Goal: Task Accomplishment & Management: Use online tool/utility

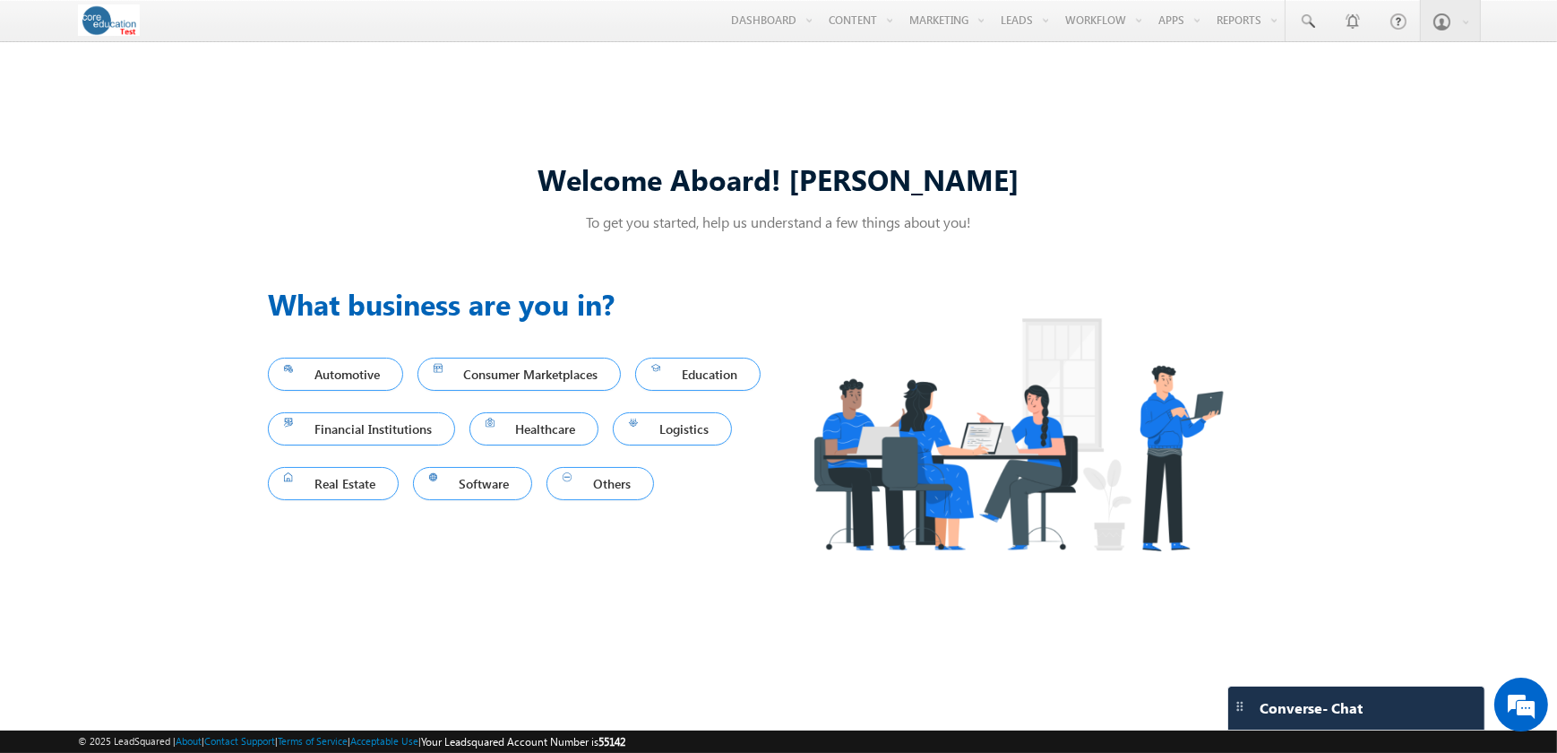
click at [1369, 107] on div "Welcome Aboard! Sarah To get you started, help us understand a few things about…" at bounding box center [778, 374] width 1557 height 633
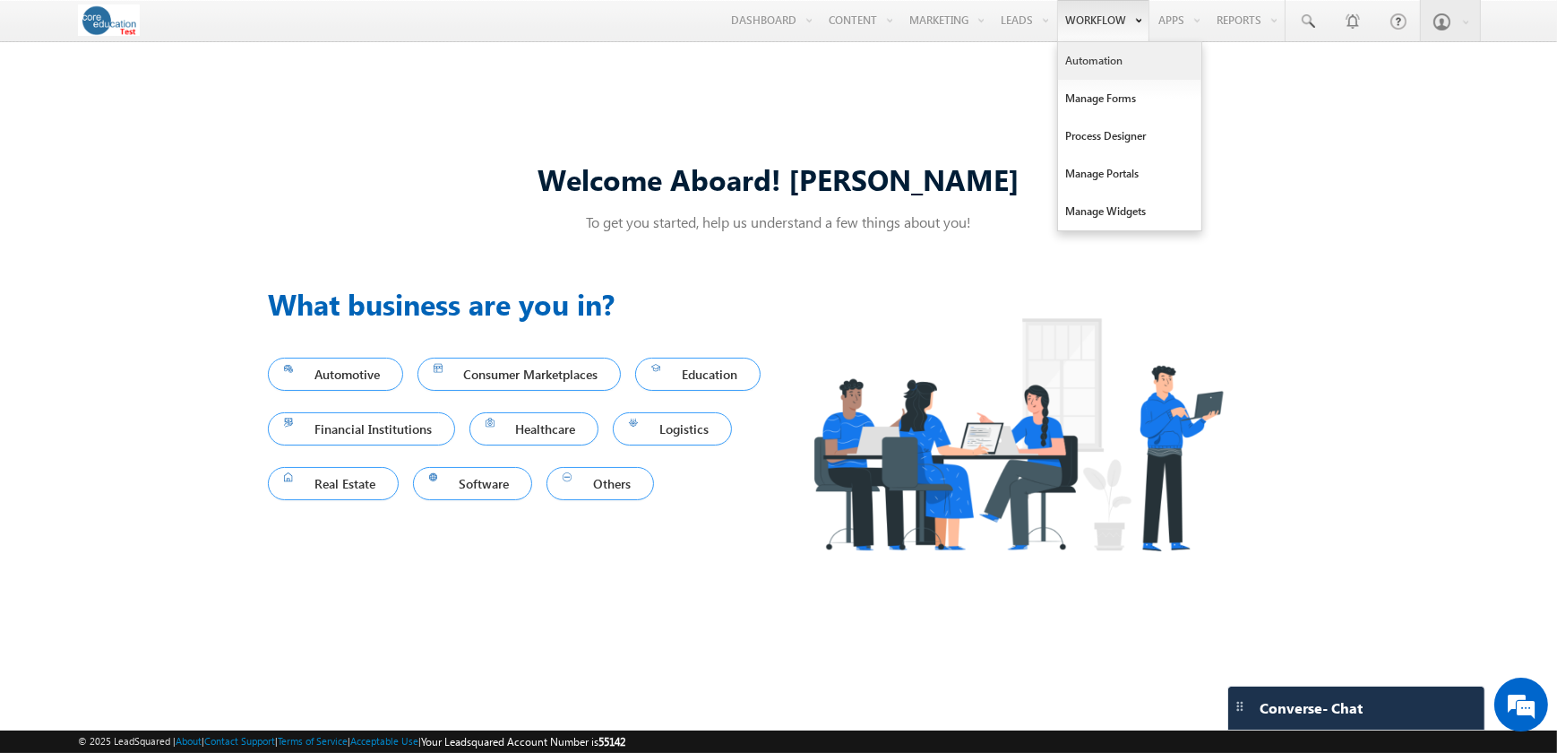
click at [1097, 65] on link "Automation" at bounding box center [1129, 61] width 143 height 38
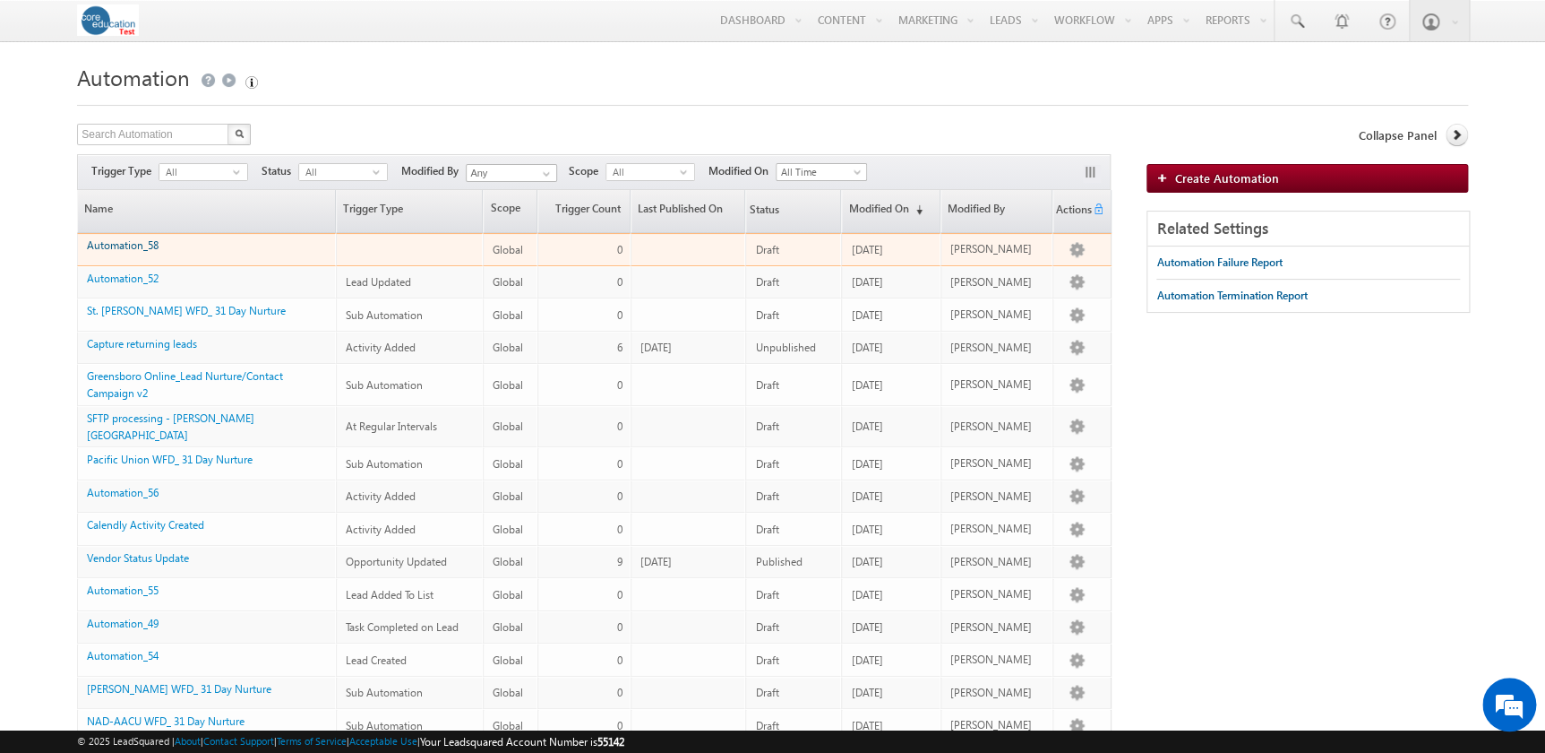
click at [107, 250] on link "Automation_58" at bounding box center [123, 244] width 72 height 13
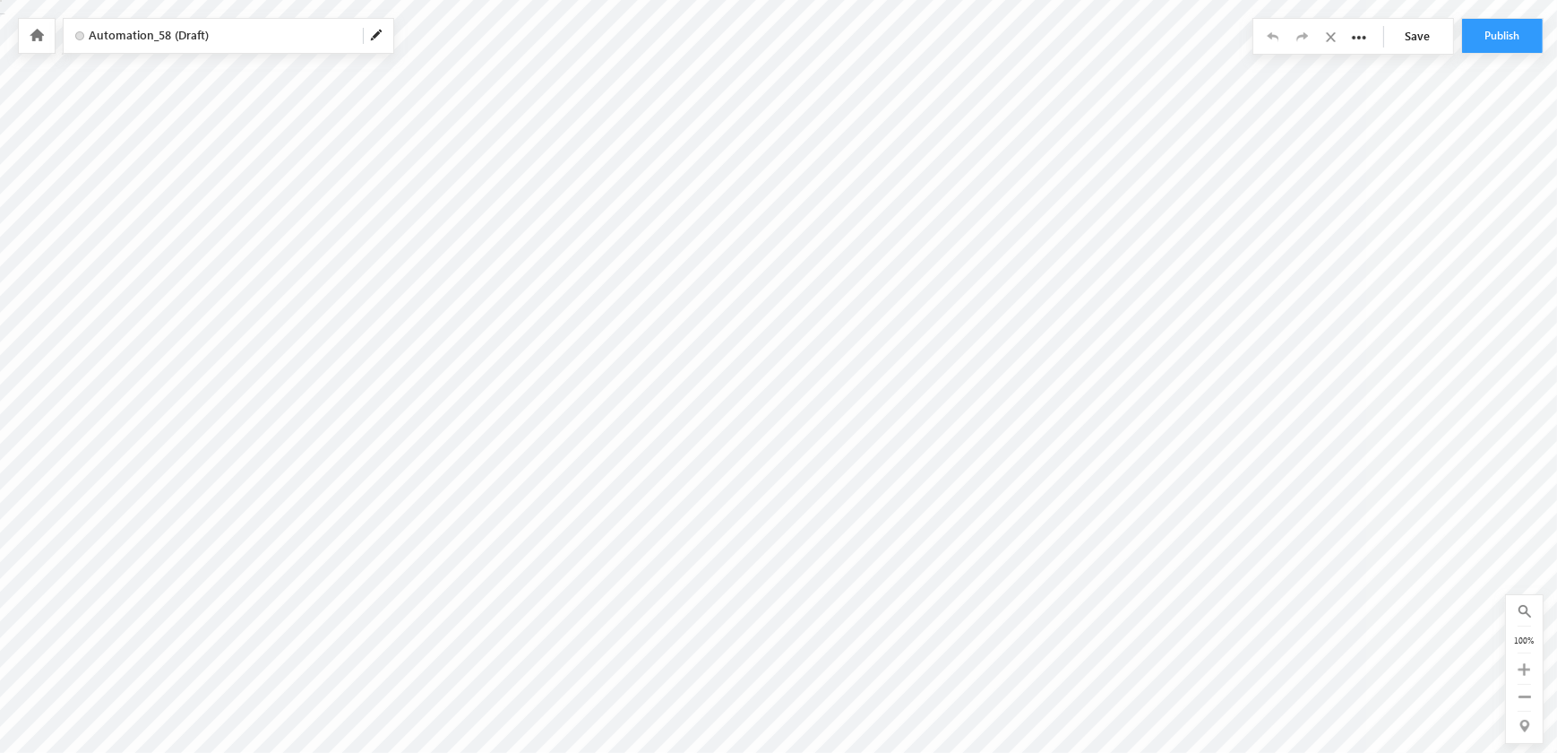
click at [812, 110] on body "Your session has expired. Please click here to login again. Another user is edi…" at bounding box center [778, 224] width 1557 height 448
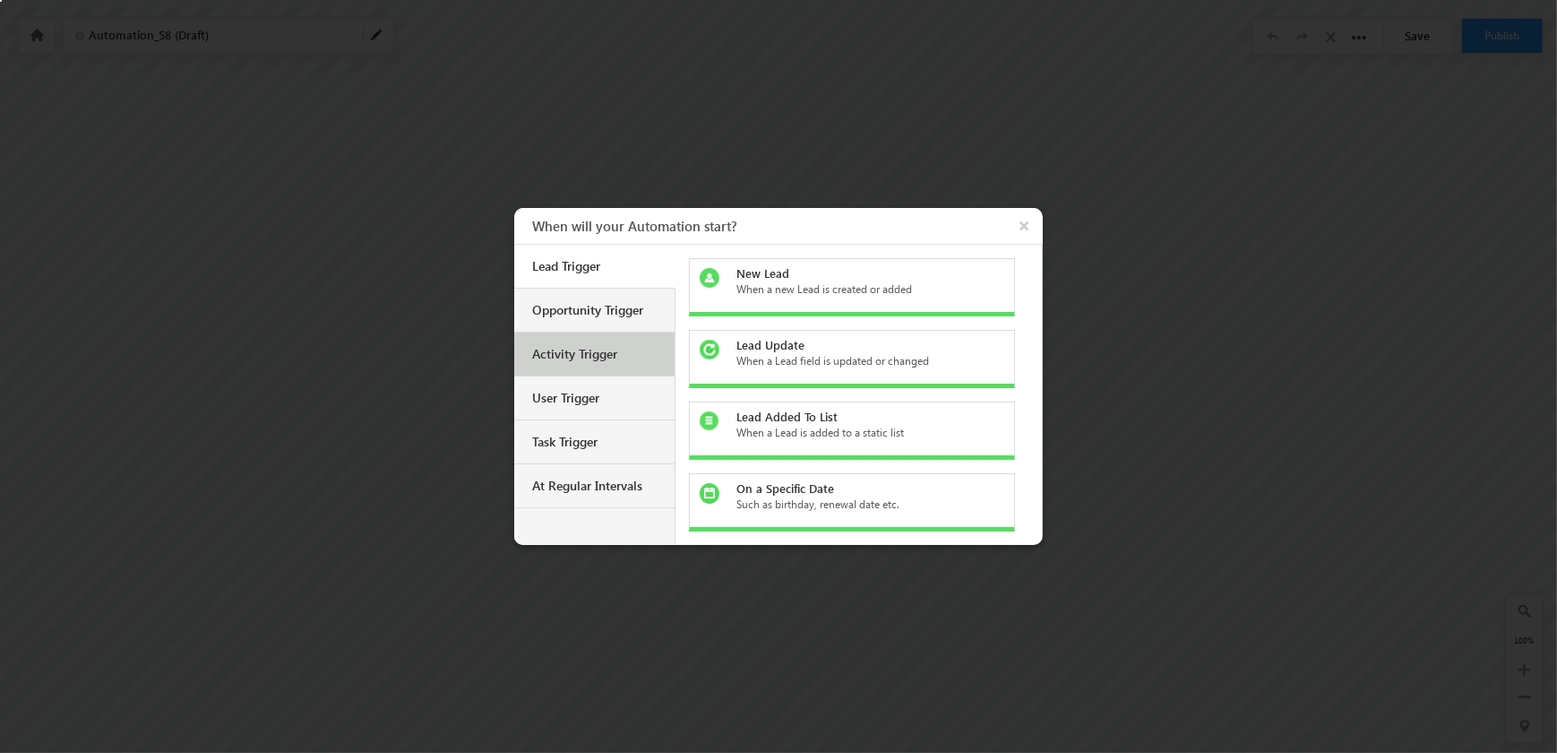
click at [595, 357] on div "Activity Trigger" at bounding box center [596, 354] width 129 height 16
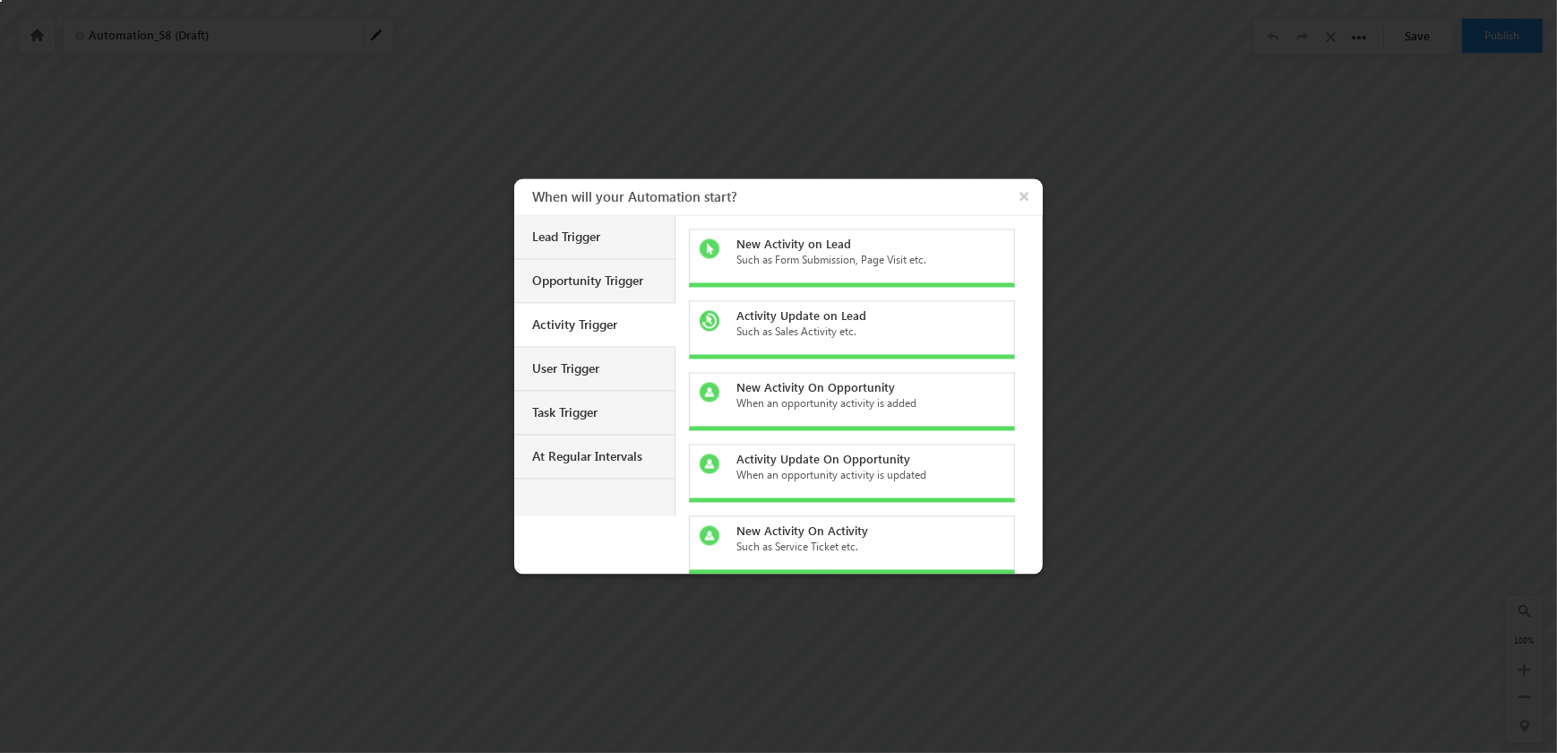
click at [796, 246] on div "New Activity on Lead" at bounding box center [862, 245] width 253 height 16
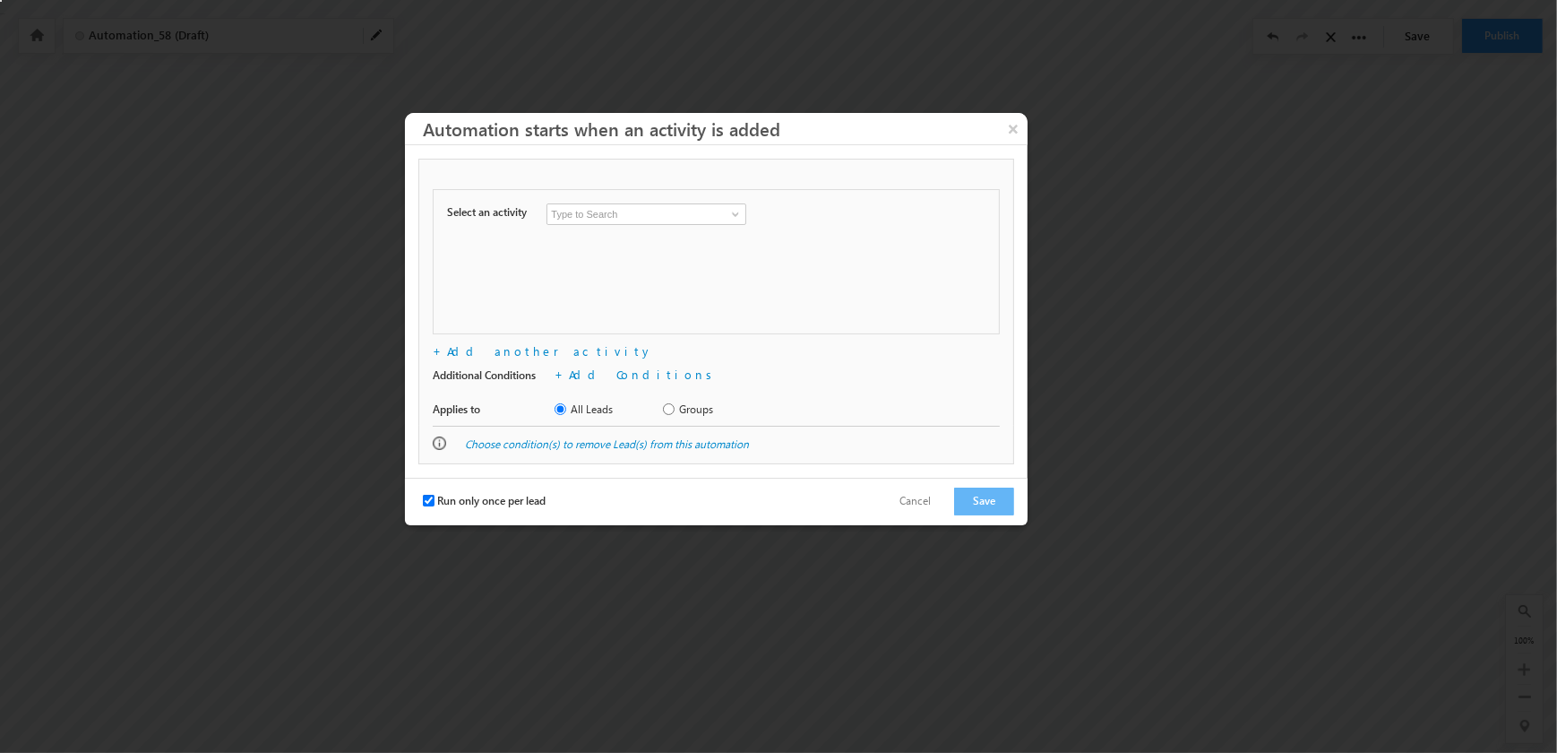
click at [650, 210] on input at bounding box center [647, 214] width 200 height 22
click at [741, 214] on span at bounding box center [735, 214] width 14 height 14
click at [627, 288] on link "SMS Received" at bounding box center [647, 277] width 200 height 21
type input "SMS Received"
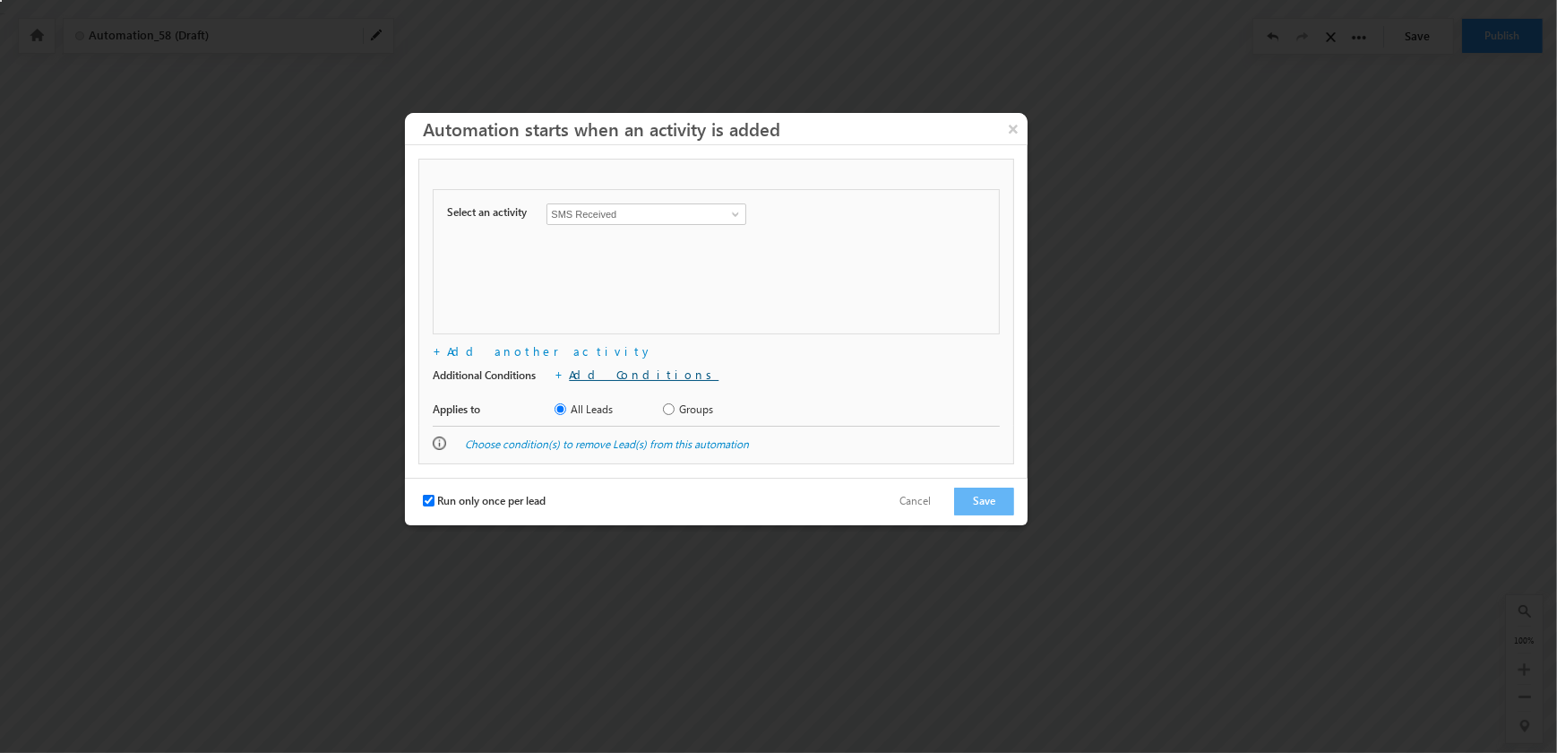
click at [578, 376] on link "Add Conditions" at bounding box center [644, 373] width 150 height 15
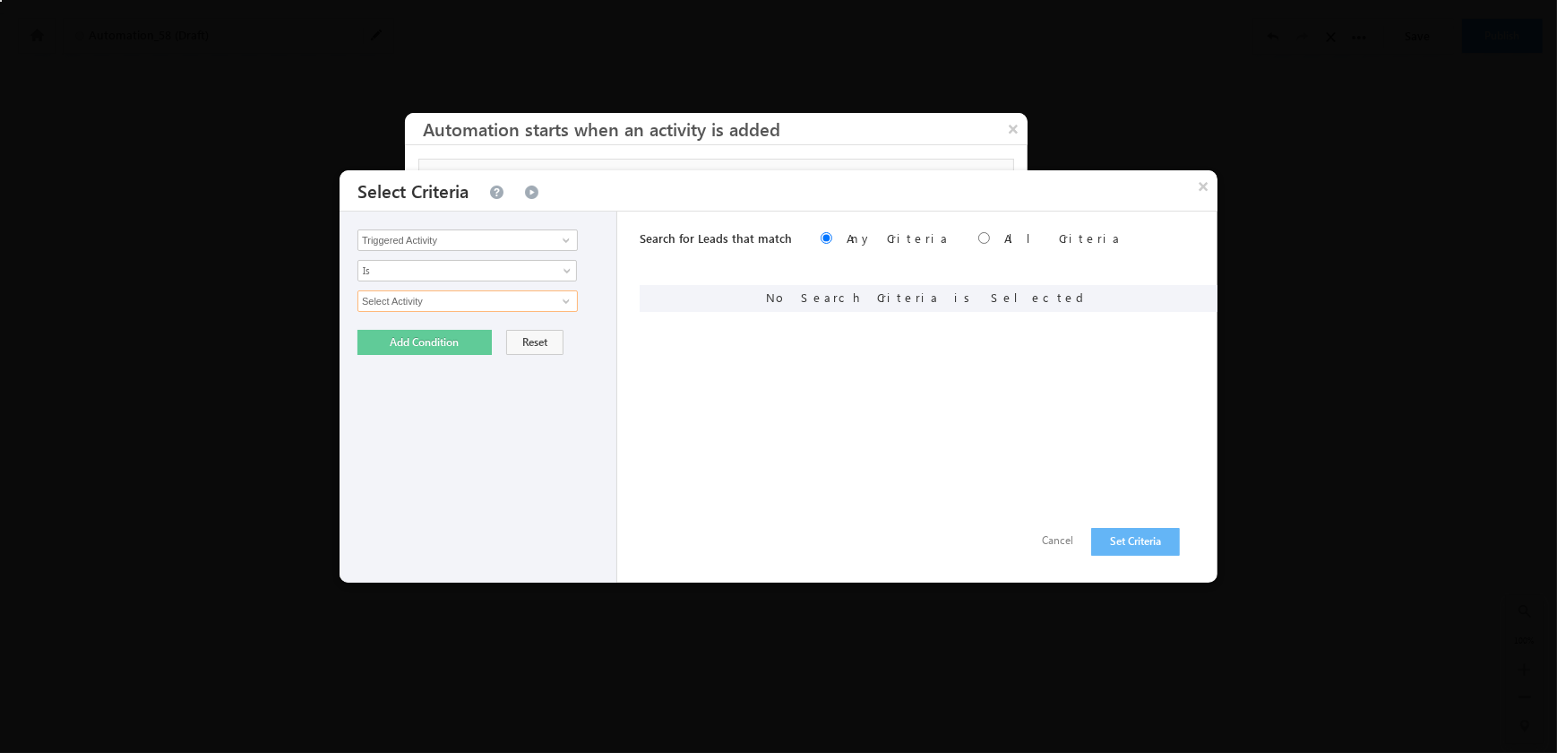
click at [530, 304] on input "Select Activity" at bounding box center [467, 301] width 220 height 22
click at [551, 304] on input "Select Activity" at bounding box center [467, 301] width 220 height 22
click at [562, 298] on span at bounding box center [566, 301] width 14 height 14
click at [518, 338] on link "SMS Received" at bounding box center [467, 341] width 220 height 21
type input "SMS Received"
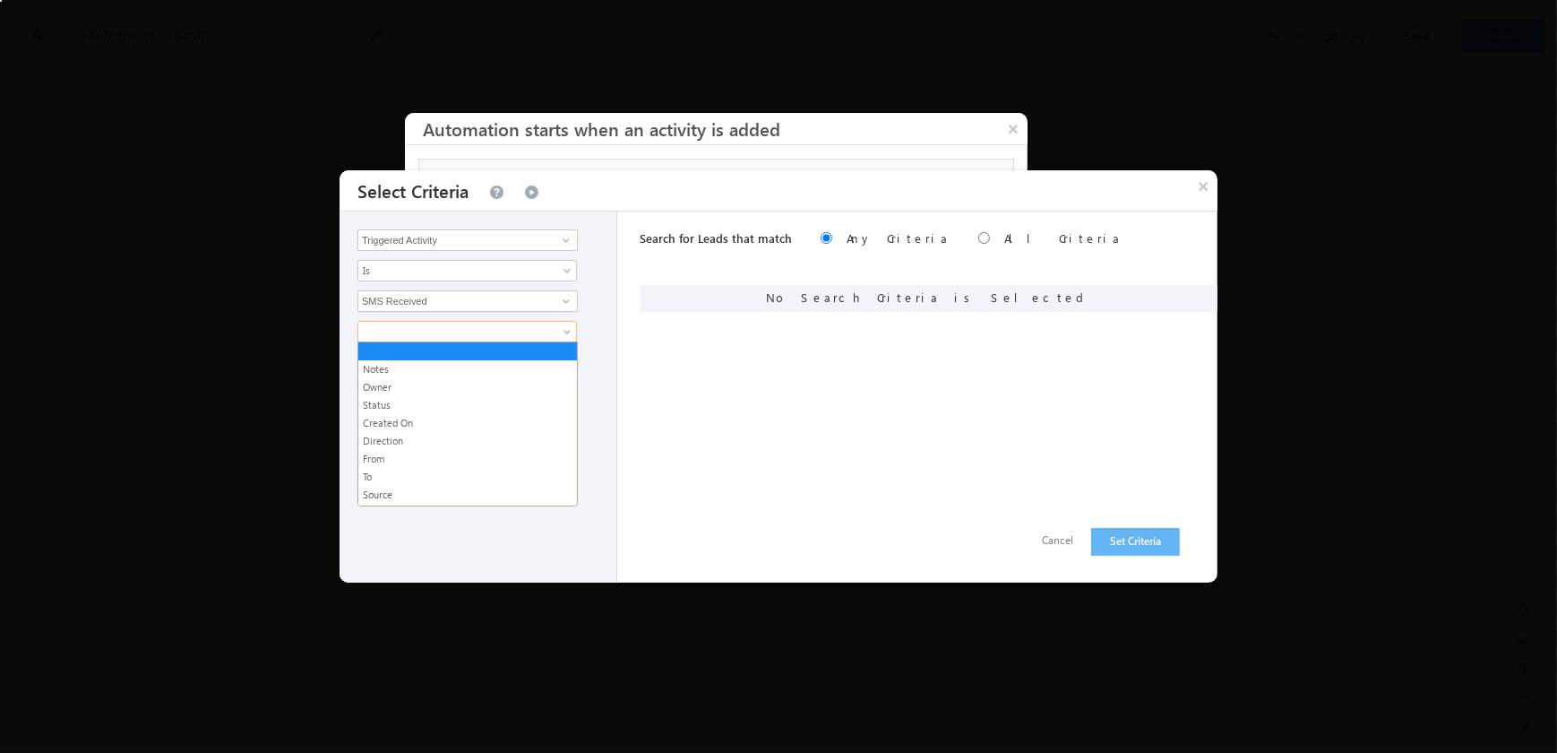
click at [520, 331] on span at bounding box center [455, 331] width 194 height 16
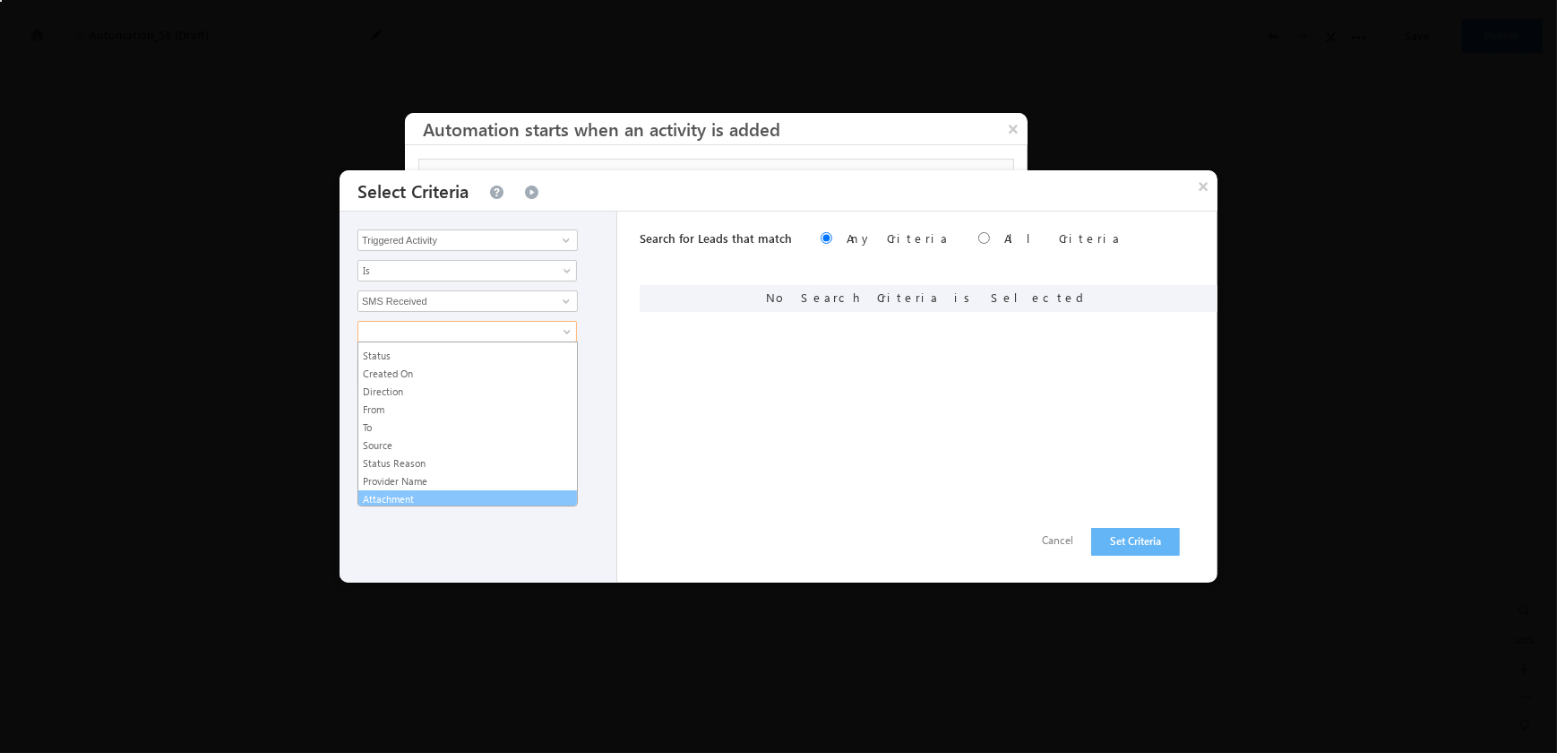
scroll to position [0, 0]
click at [402, 488] on link "Source" at bounding box center [467, 494] width 219 height 16
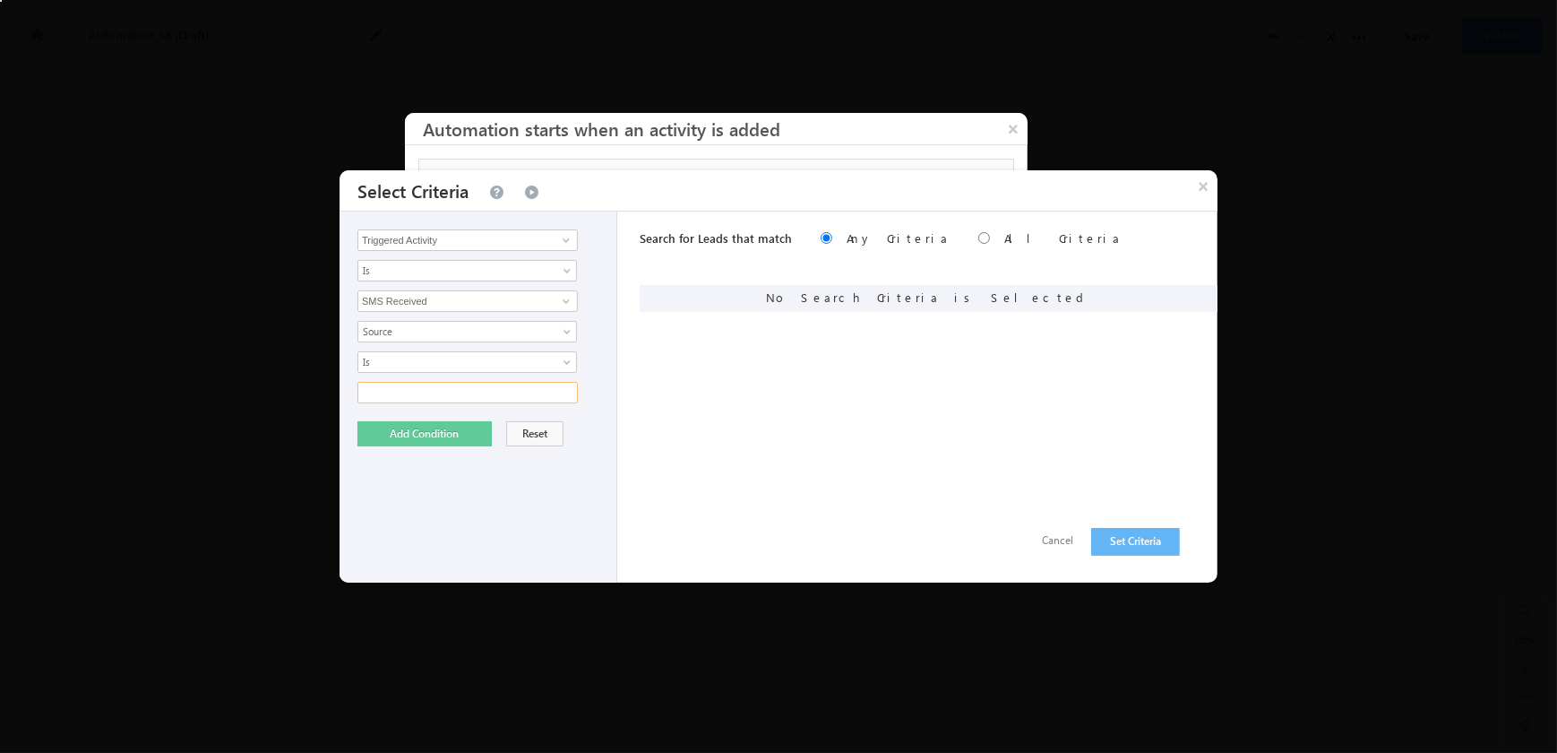
click at [444, 384] on input "text" at bounding box center [467, 393] width 220 height 22
type input "Braze"
click at [428, 435] on button "Add Condition" at bounding box center [424, 433] width 134 height 25
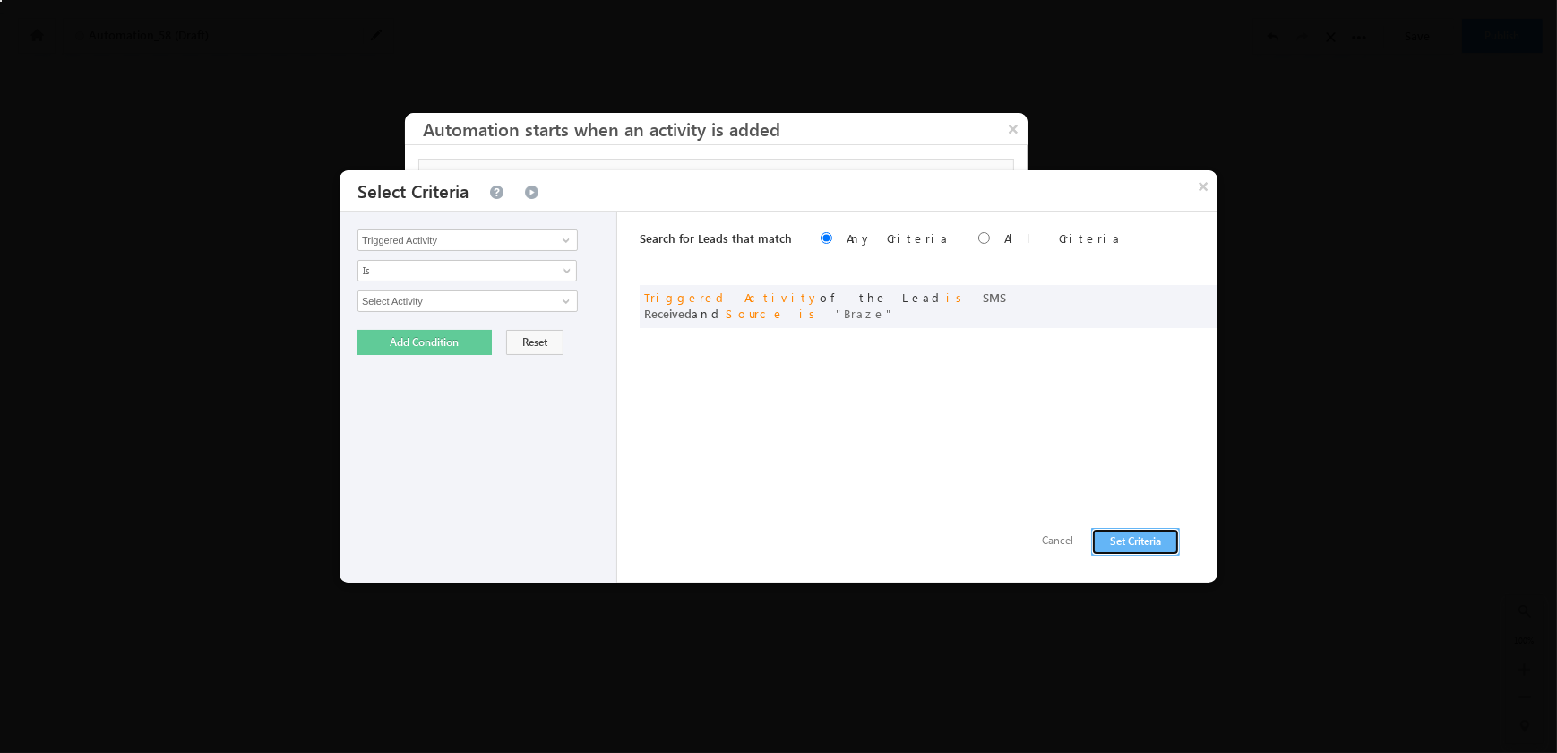
click at [1152, 541] on button "Set Criteria" at bounding box center [1135, 542] width 89 height 28
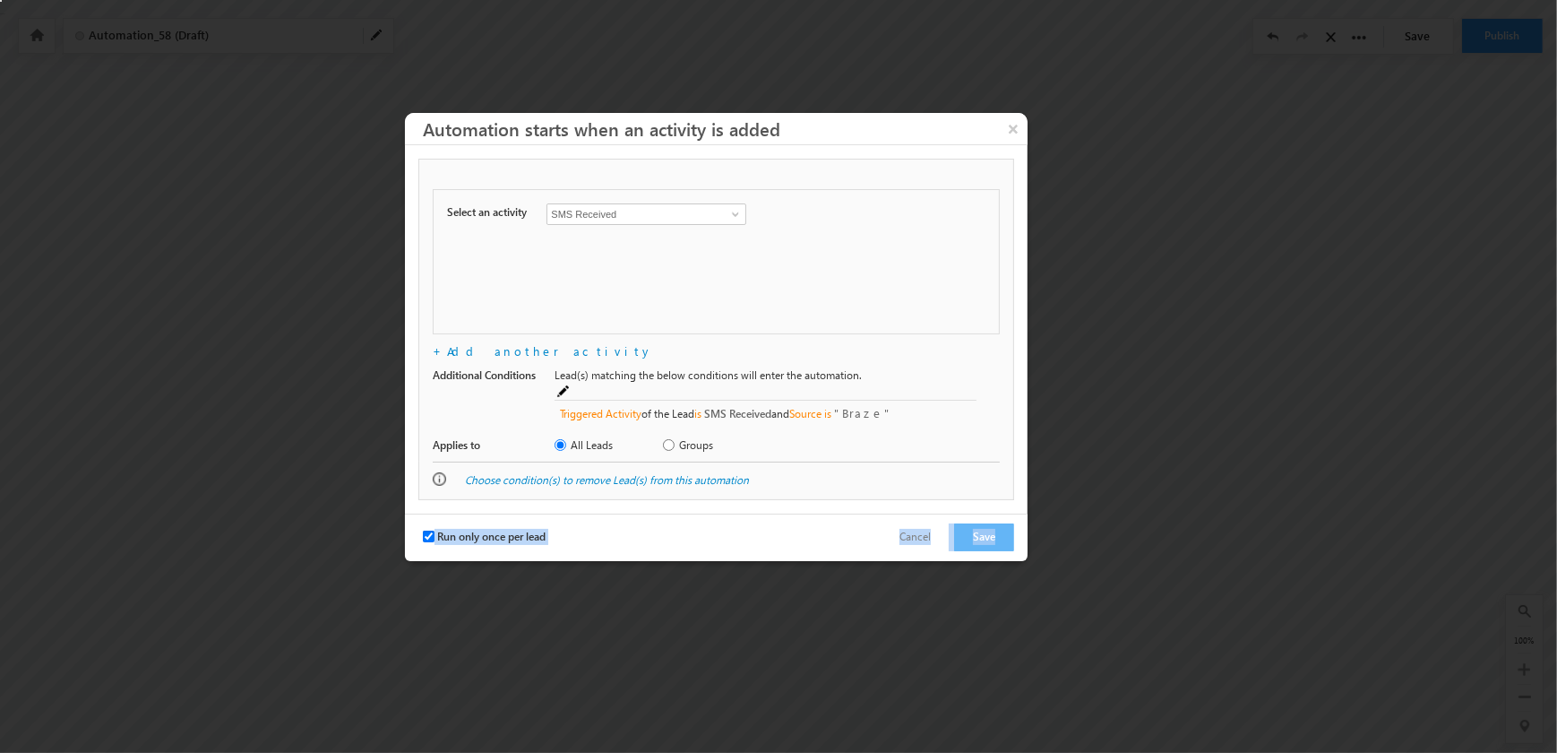
drag, startPoint x: 993, startPoint y: 535, endPoint x: 968, endPoint y: 453, distance: 85.3
click at [968, 453] on div "× Automation starts when an activity is added Lead Type Additional Conditions +…" at bounding box center [716, 337] width 623 height 448
drag, startPoint x: 968, startPoint y: 453, endPoint x: 798, endPoint y: 303, distance: 226.6
click at [798, 303] on div "Select an activity Conversion Button Clicked Form Submitted on Website Page Vis…" at bounding box center [716, 261] width 567 height 145
click at [992, 524] on button "Save" at bounding box center [984, 537] width 60 height 28
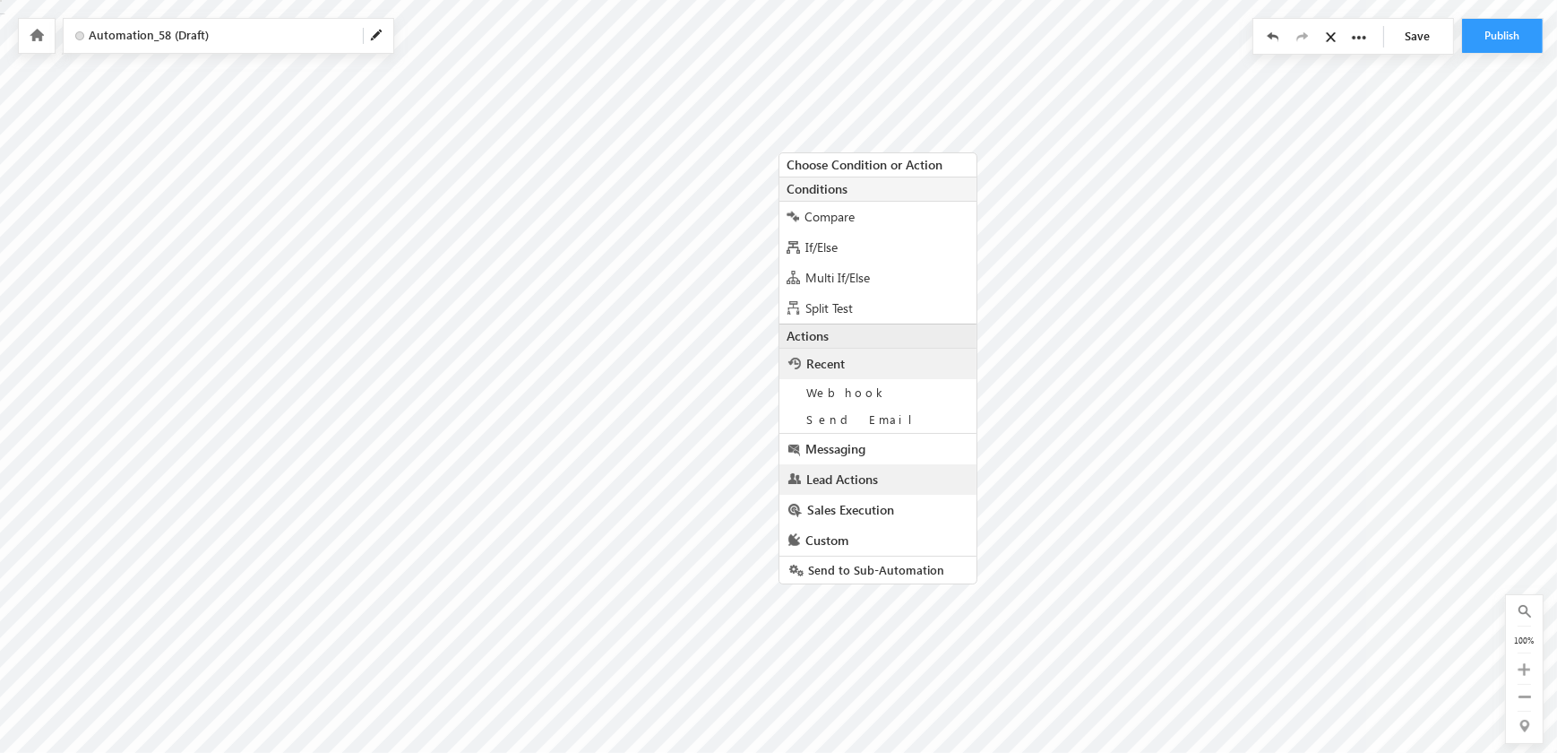
click at [842, 482] on span "Lead Actions" at bounding box center [842, 478] width 72 height 17
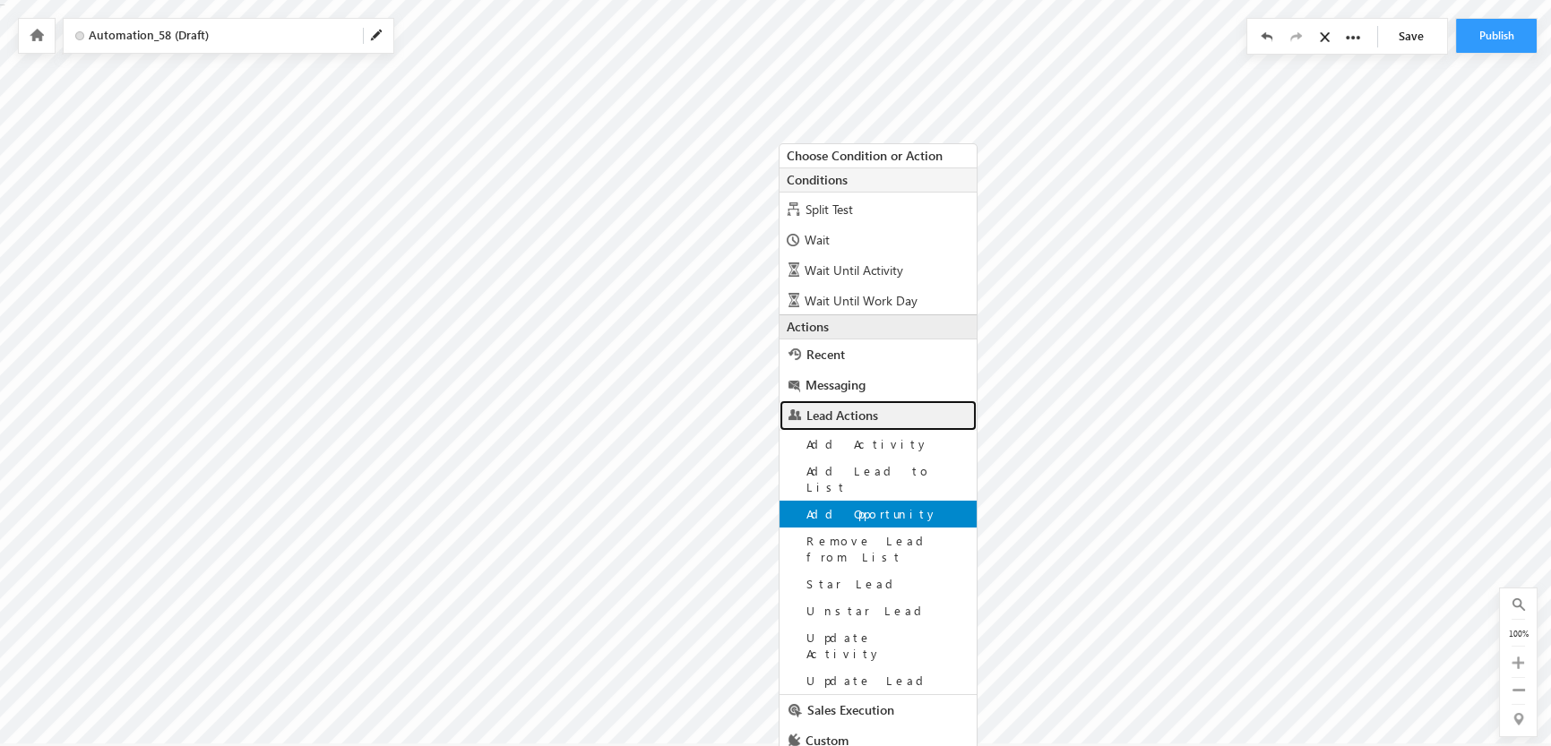
scroll to position [90, 0]
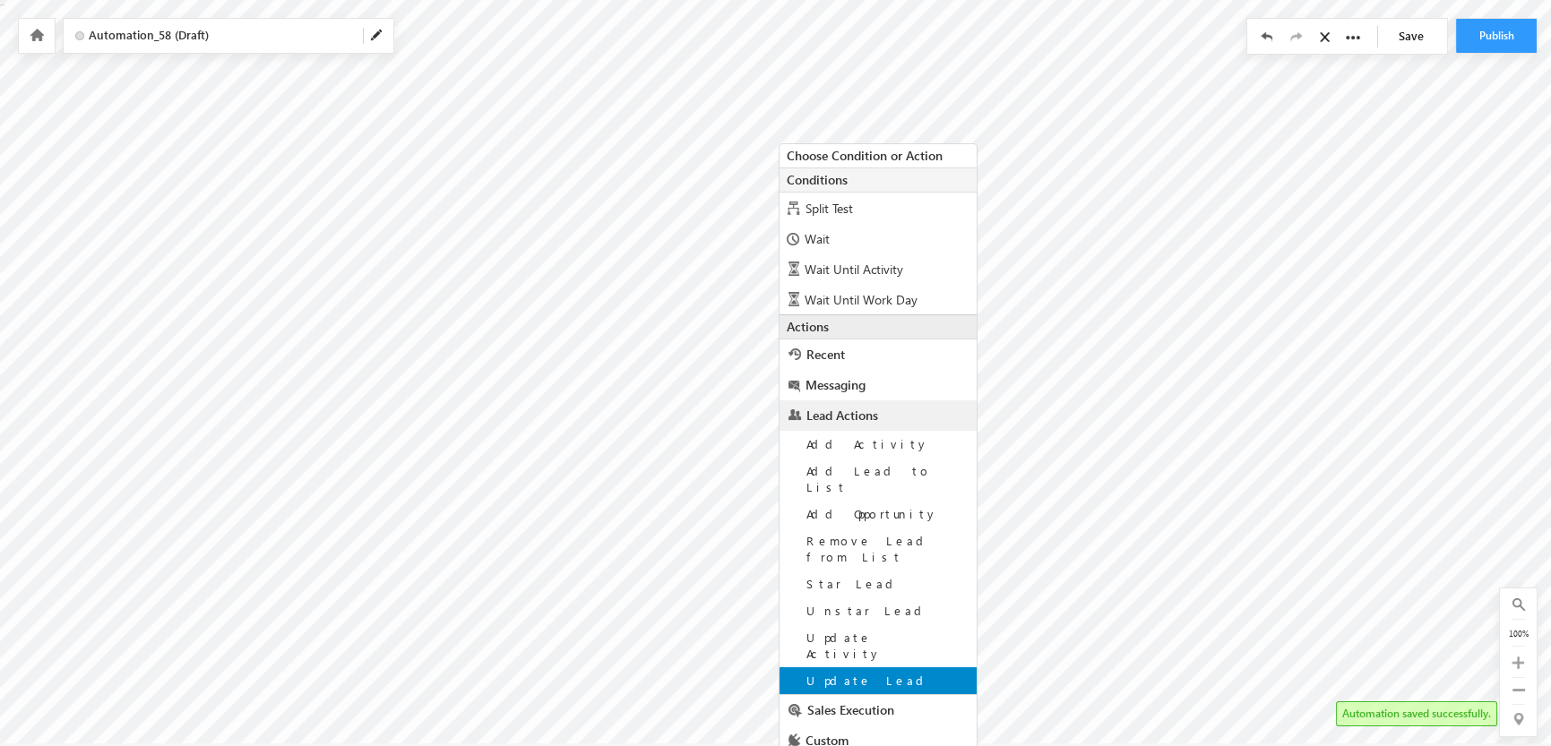
click at [877, 667] on div "Update Lead" at bounding box center [877, 680] width 197 height 27
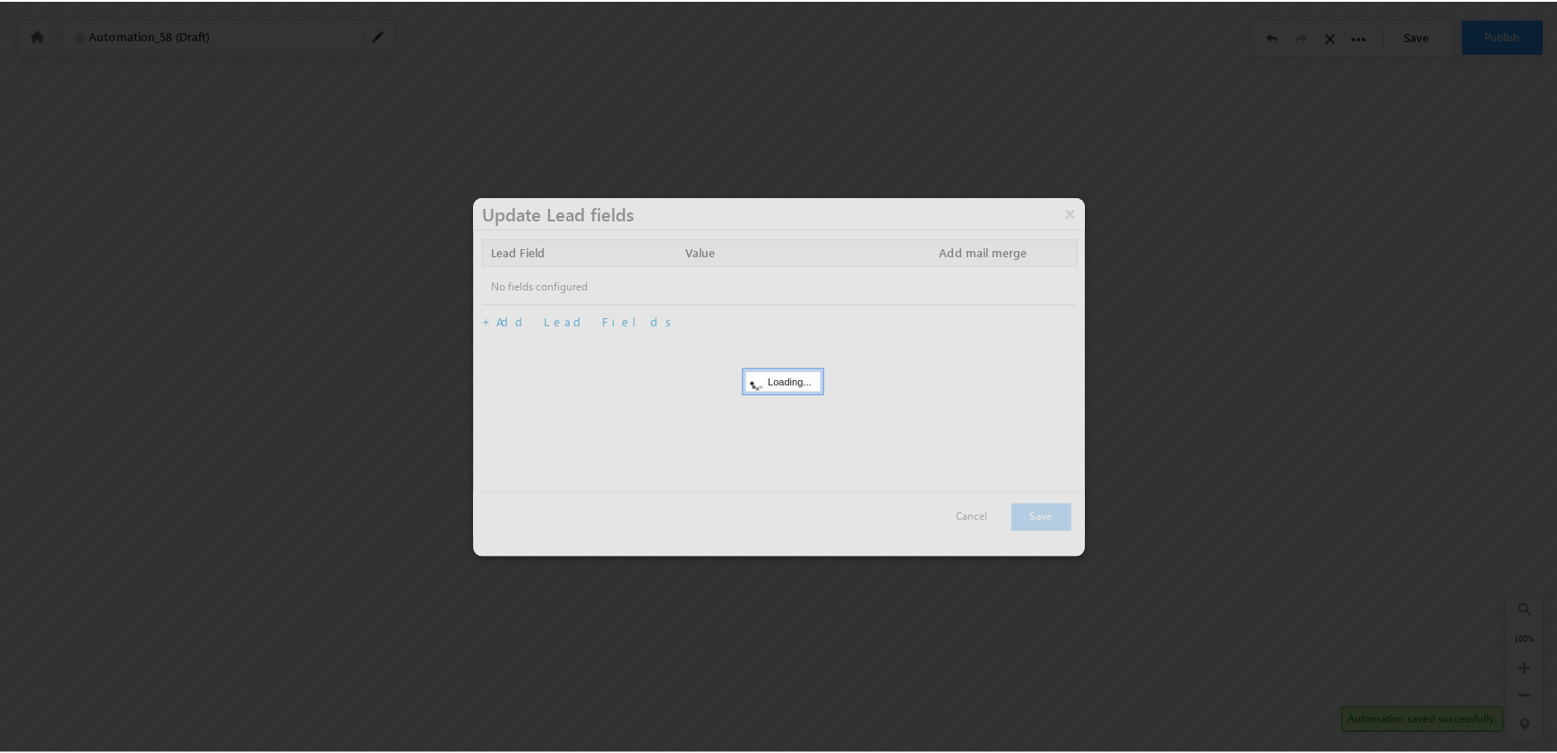
scroll to position [0, 0]
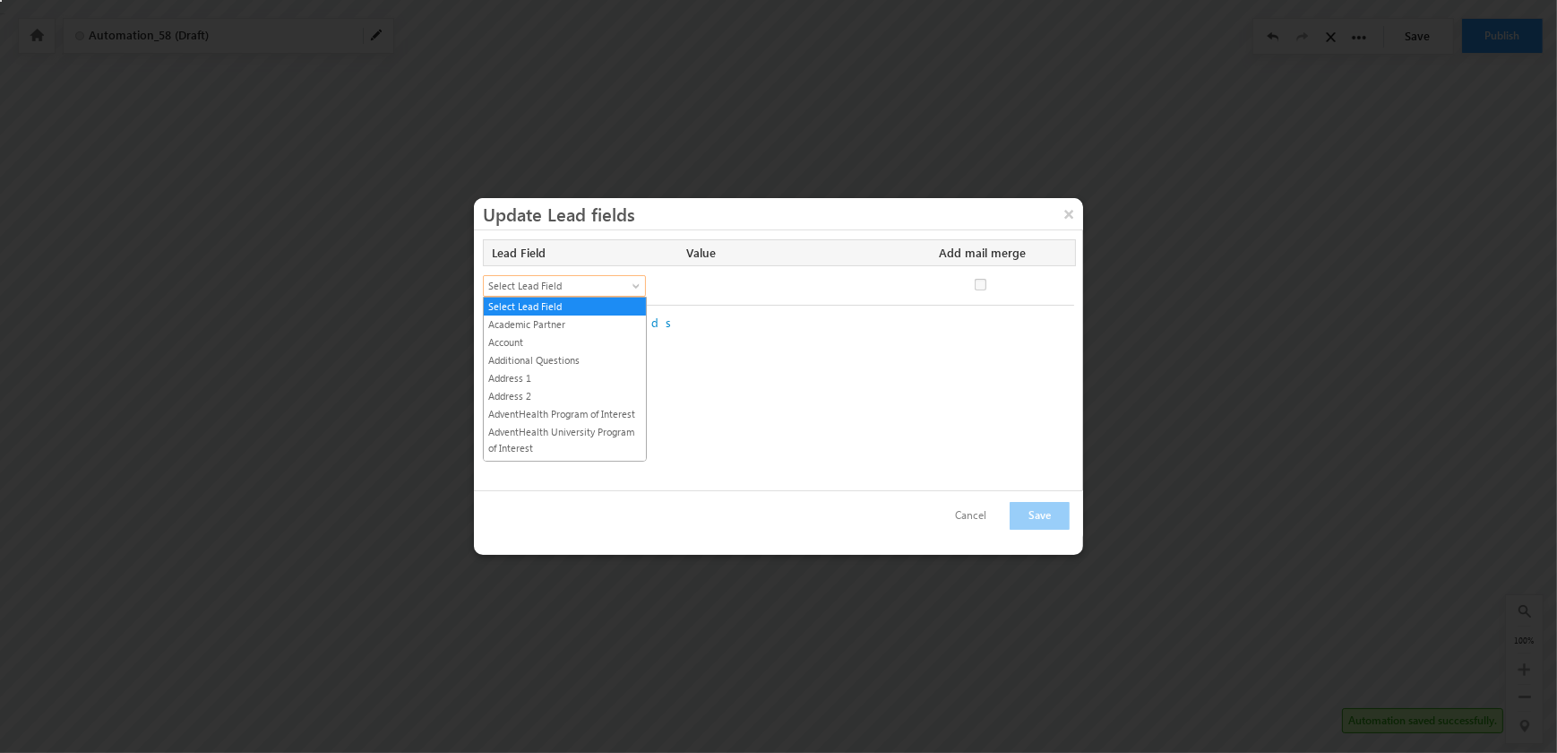
click at [555, 284] on span "Select Lead Field" at bounding box center [557, 286] width 146 height 16
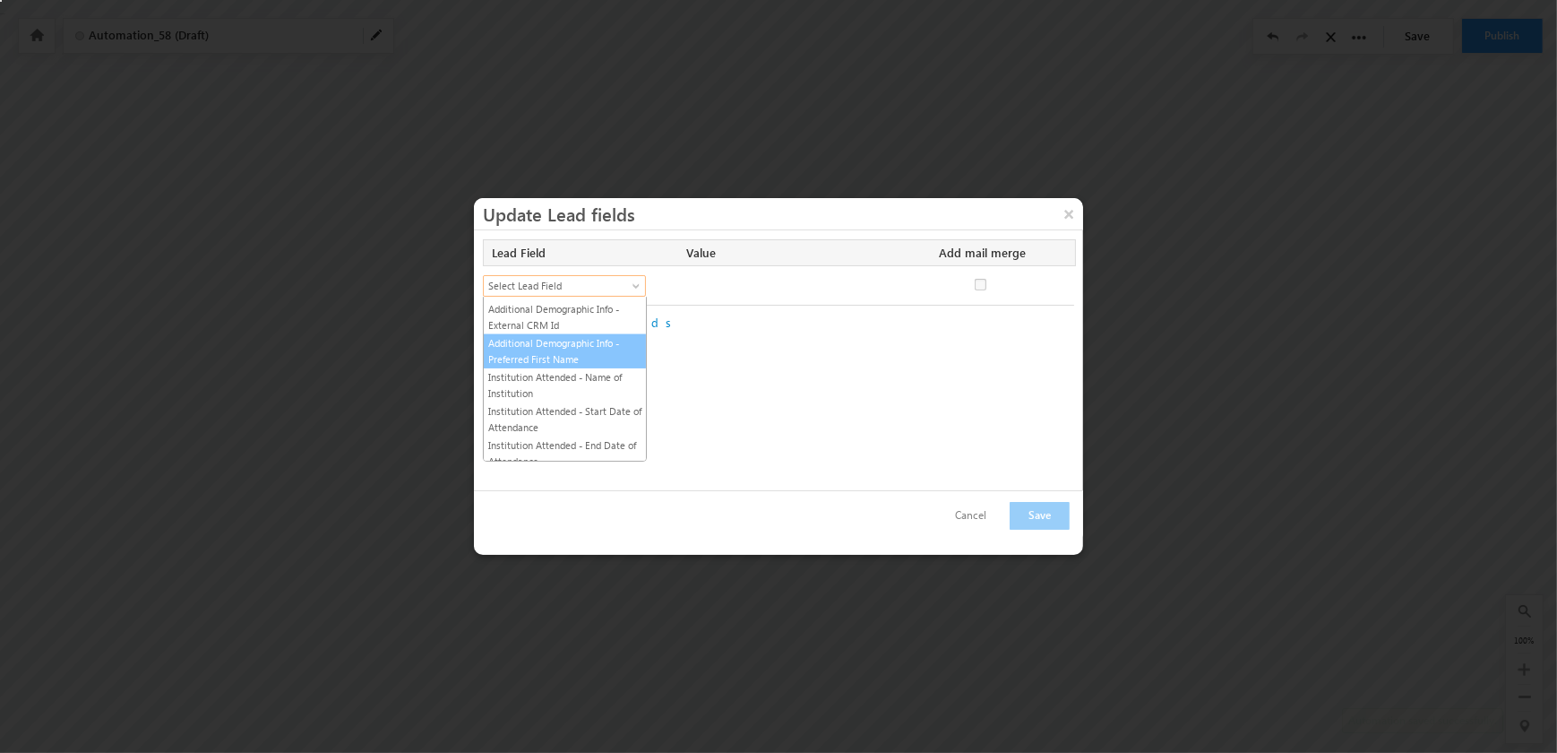
scroll to position [2321, 0]
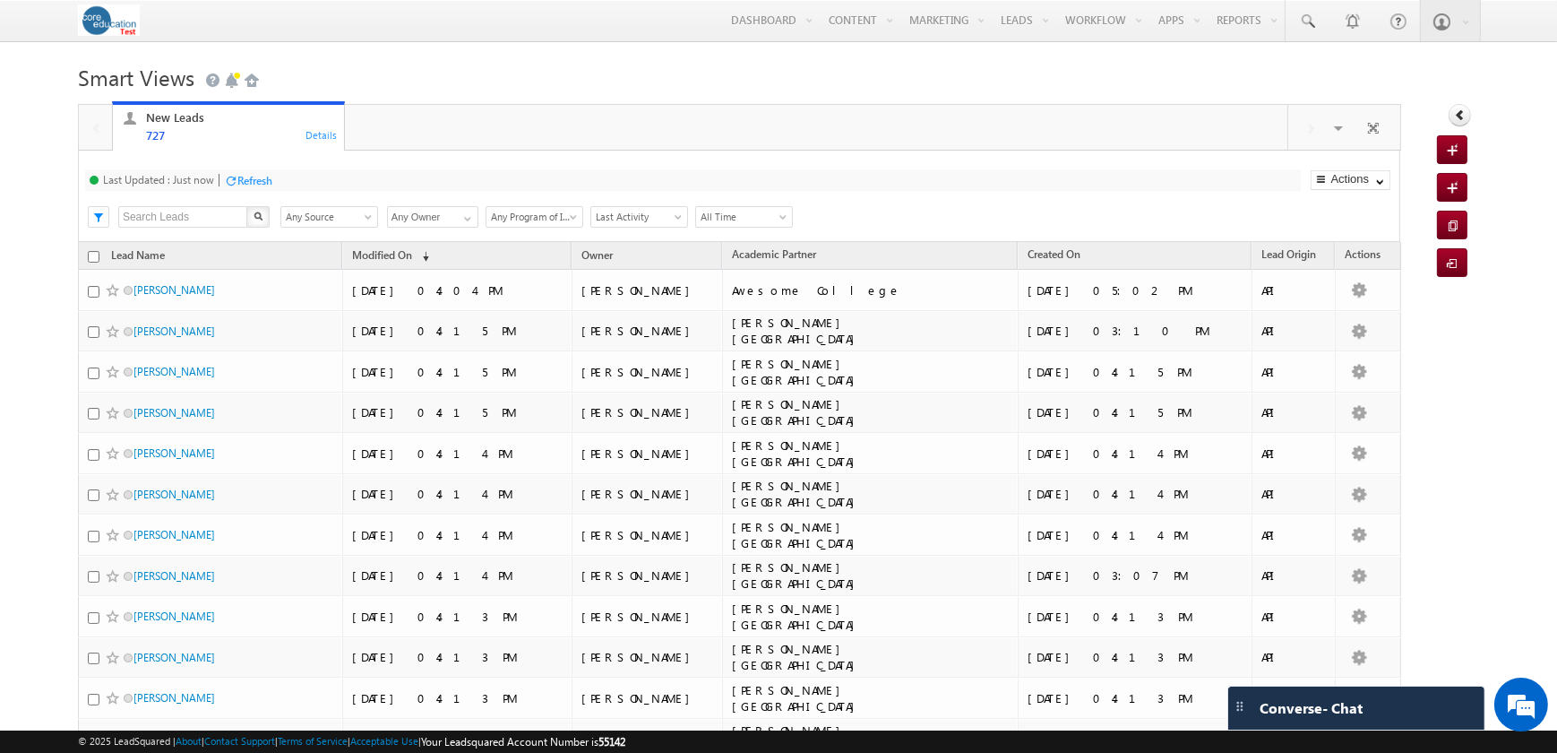
click at [627, 216] on span "Last Activity" at bounding box center [636, 217] width 90 height 16
click at [1129, 197] on div "Last Updated : Just now Refresh Refreshing... Search X Lead Source Any Source A…" at bounding box center [739, 196] width 1322 height 91
